Goal: Information Seeking & Learning: Learn about a topic

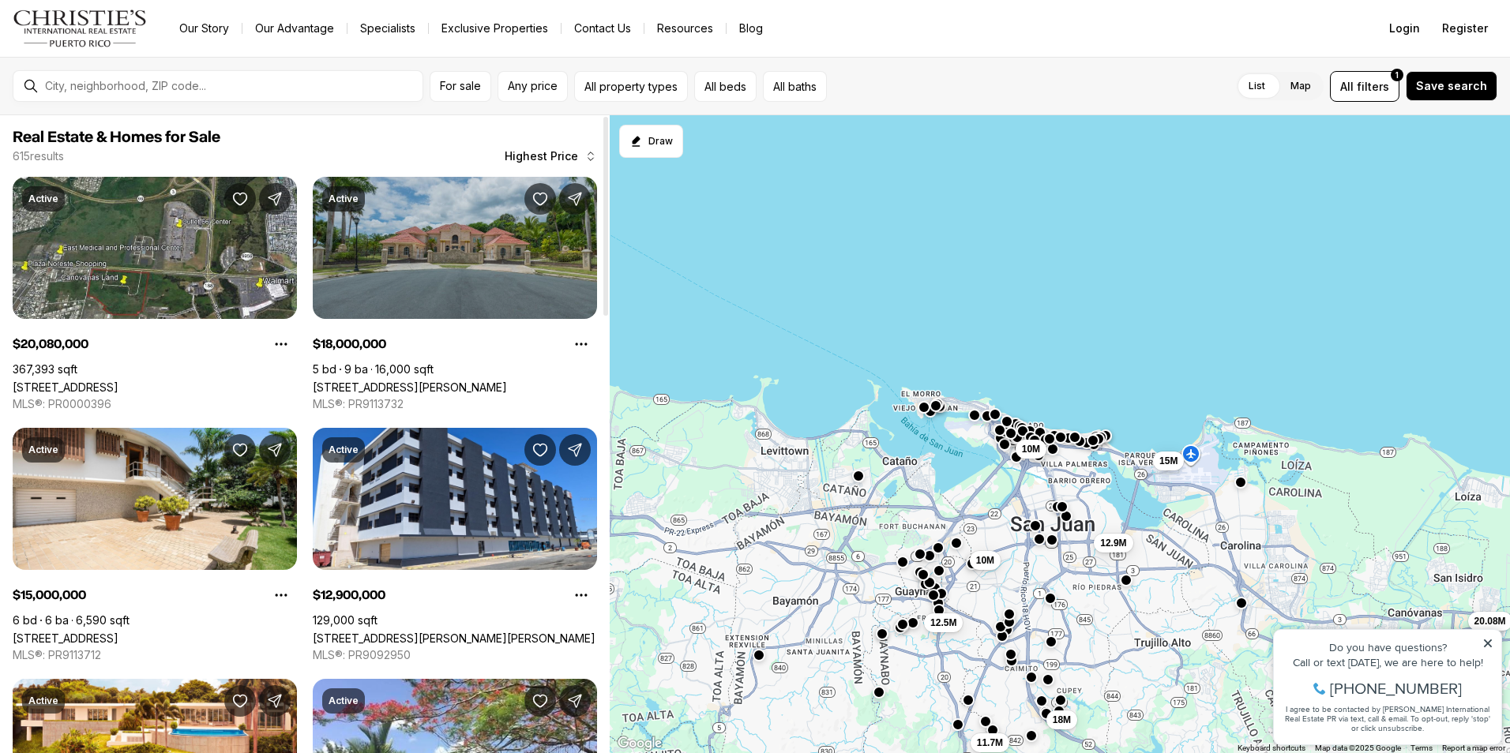
click at [470, 381] on link "[STREET_ADDRESS][PERSON_NAME]" at bounding box center [410, 387] width 194 height 13
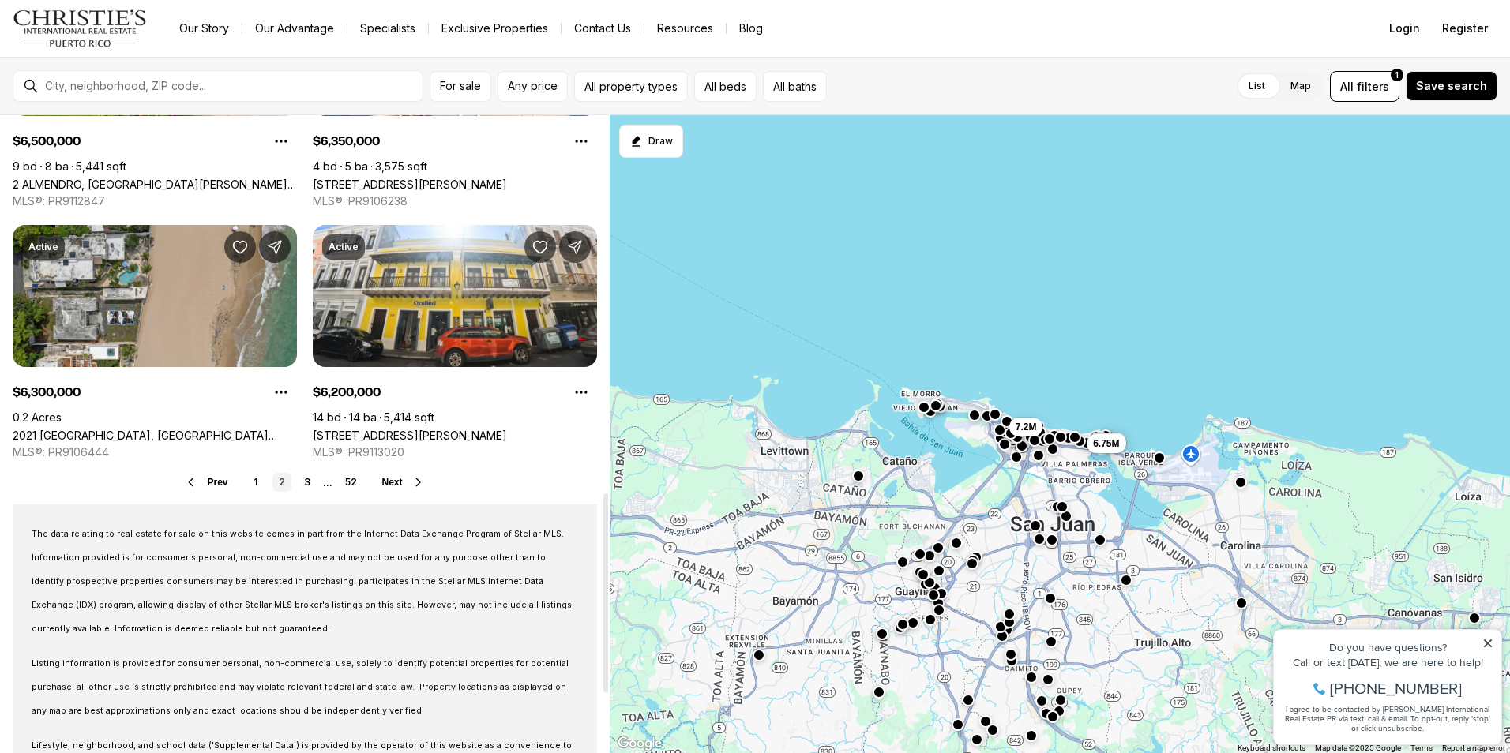
scroll to position [1206, 0]
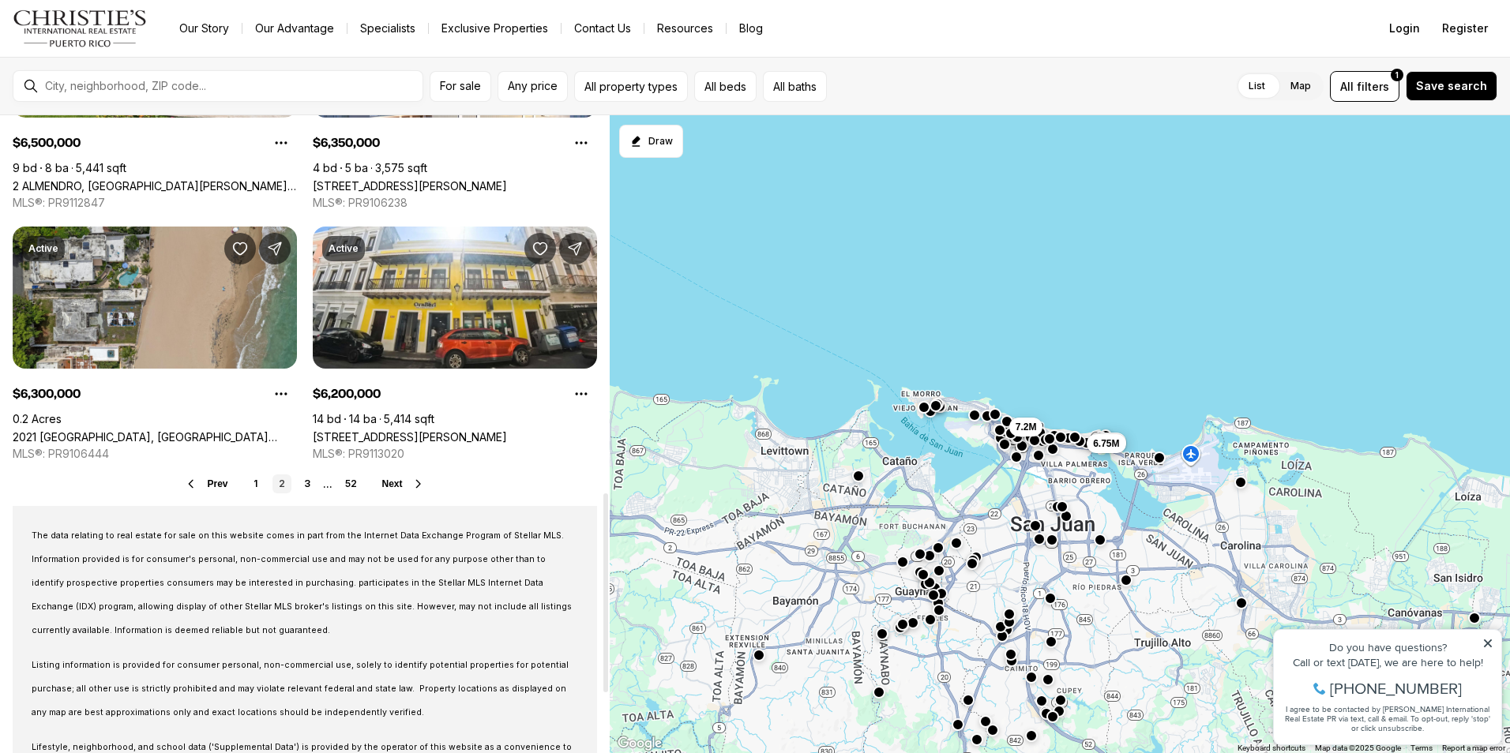
click at [278, 484] on link "2" at bounding box center [281, 484] width 19 height 19
click at [392, 483] on span "Next" at bounding box center [392, 484] width 21 height 11
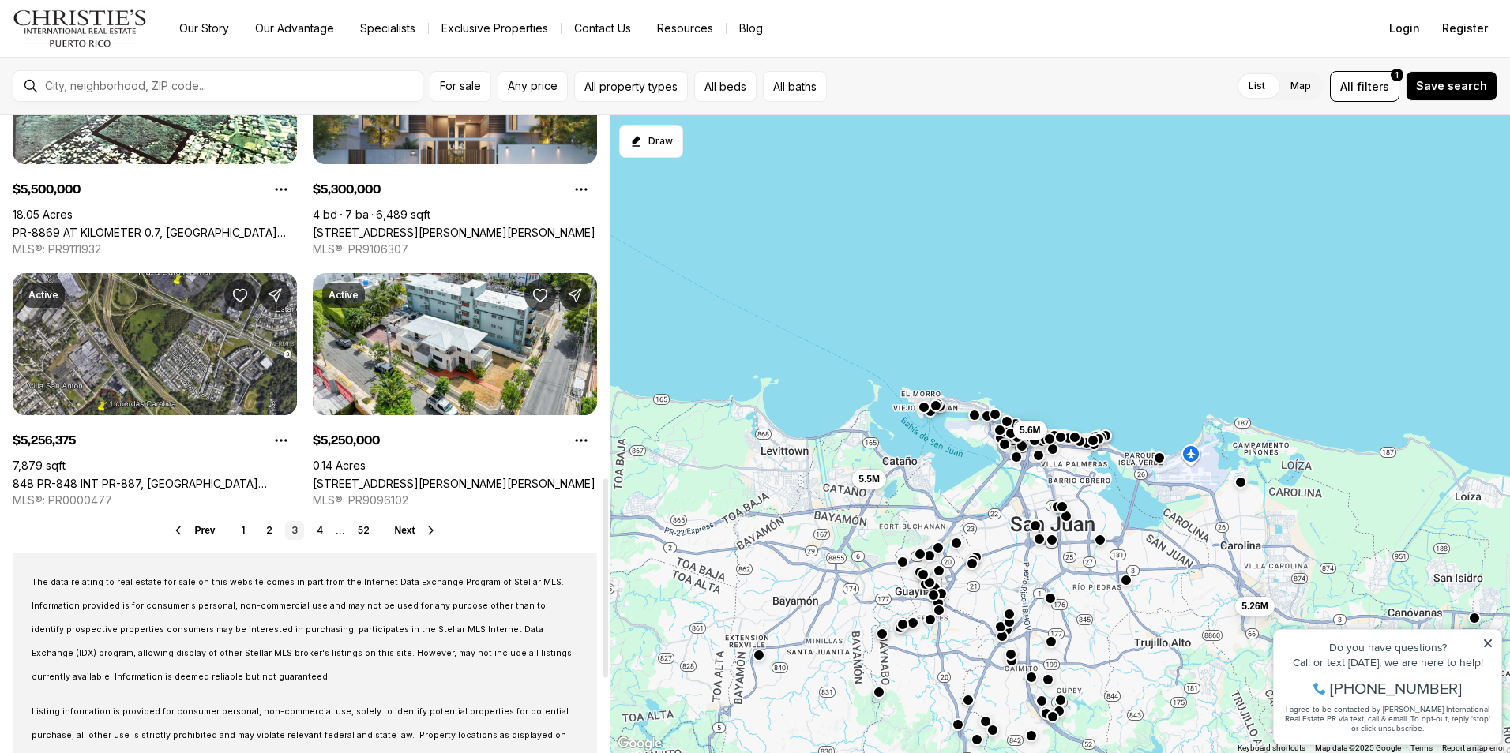
scroll to position [1160, 0]
